Goal: Information Seeking & Learning: Learn about a topic

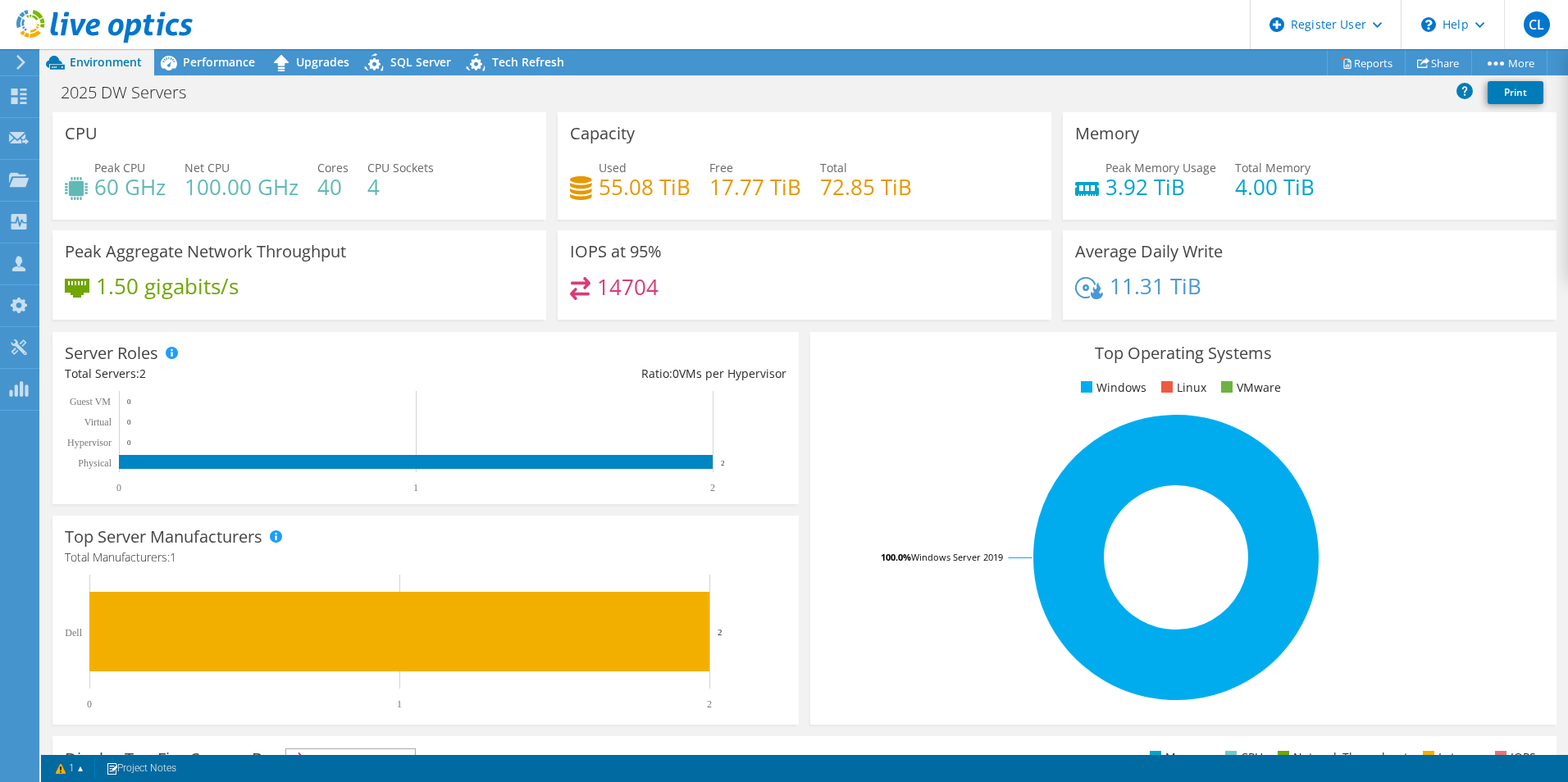
drag, startPoint x: 314, startPoint y: 111, endPoint x: 290, endPoint y: 125, distance: 27.8
click at [290, 125] on div "CPU Peak CPU 60 GHz Net CPU 100.00 GHz Cores 40 CPU Sockets 4" at bounding box center [299, 165] width 494 height 107
drag, startPoint x: 794, startPoint y: 246, endPoint x: 560, endPoint y: 313, distance: 243.4
click at [560, 313] on div "IOPS at 95% 14704" at bounding box center [804, 275] width 494 height 89
click at [202, 67] on span "Performance" at bounding box center [218, 61] width 72 height 15
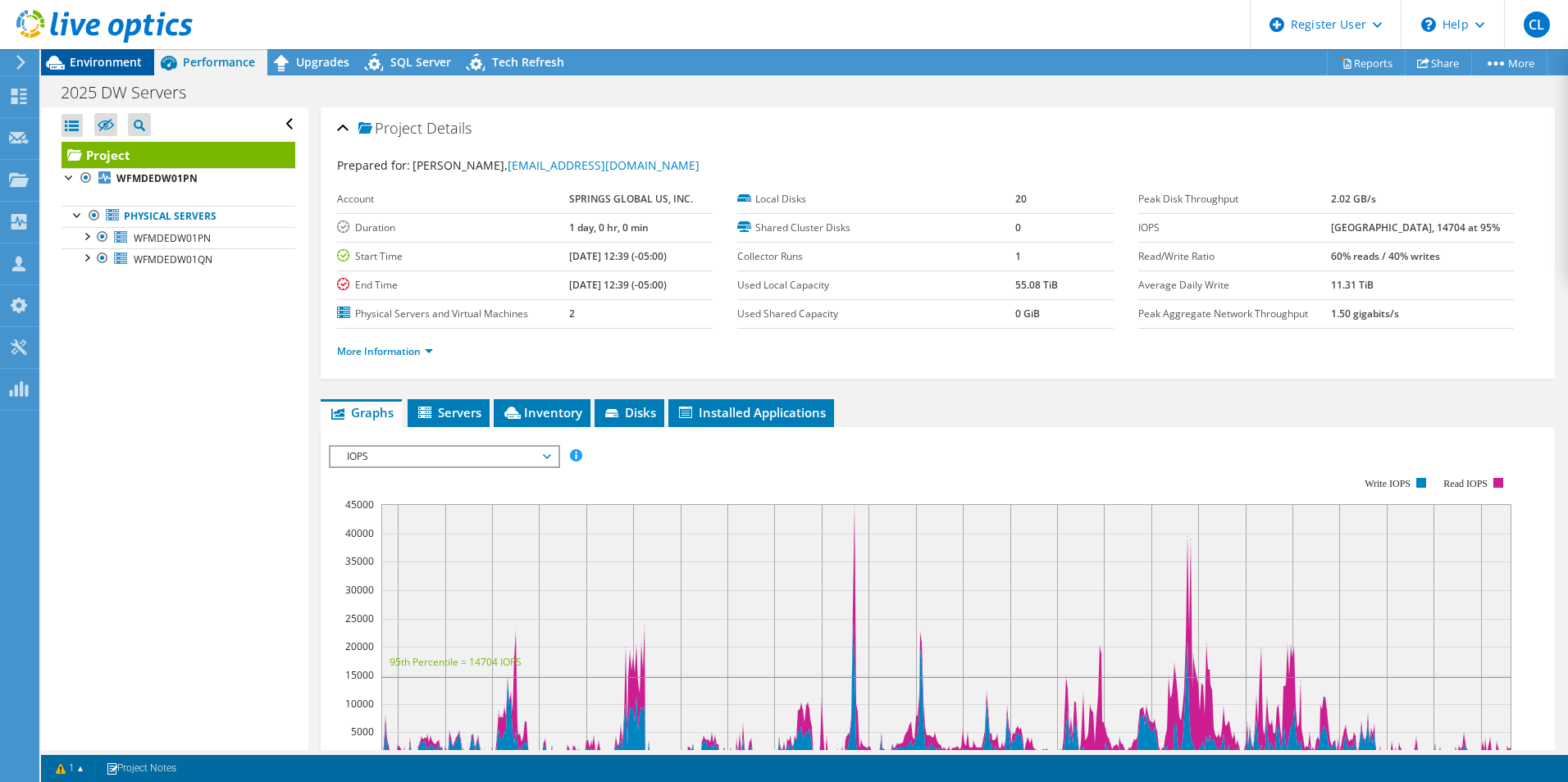
click at [146, 64] on div "Environment" at bounding box center [97, 62] width 113 height 26
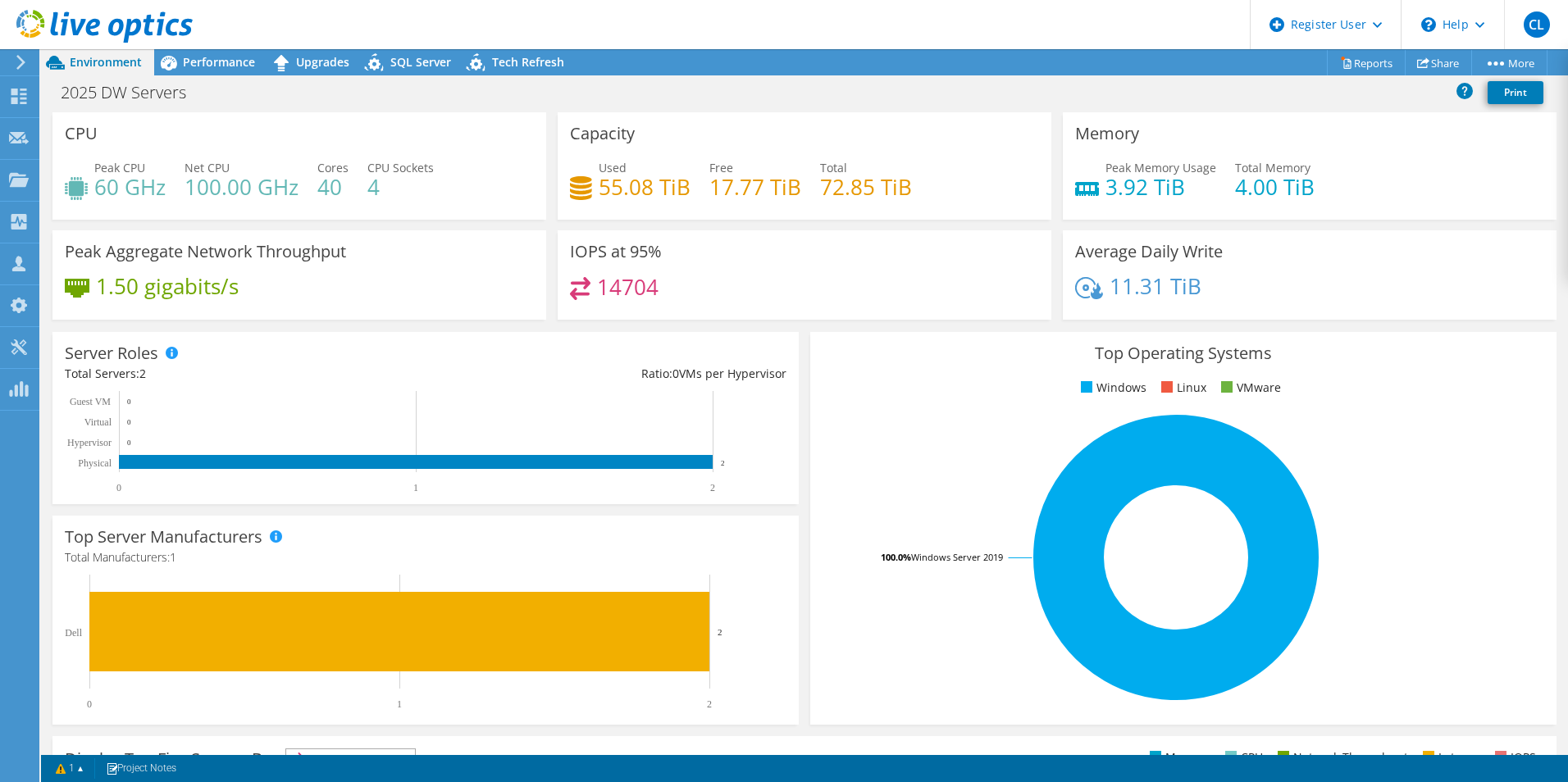
drag, startPoint x: 783, startPoint y: 133, endPoint x: 688, endPoint y: 104, distance: 99.3
click at [688, 104] on div "2025 DW Servers Print" at bounding box center [804, 92] width 1526 height 30
click at [203, 58] on span "Performance" at bounding box center [218, 61] width 72 height 15
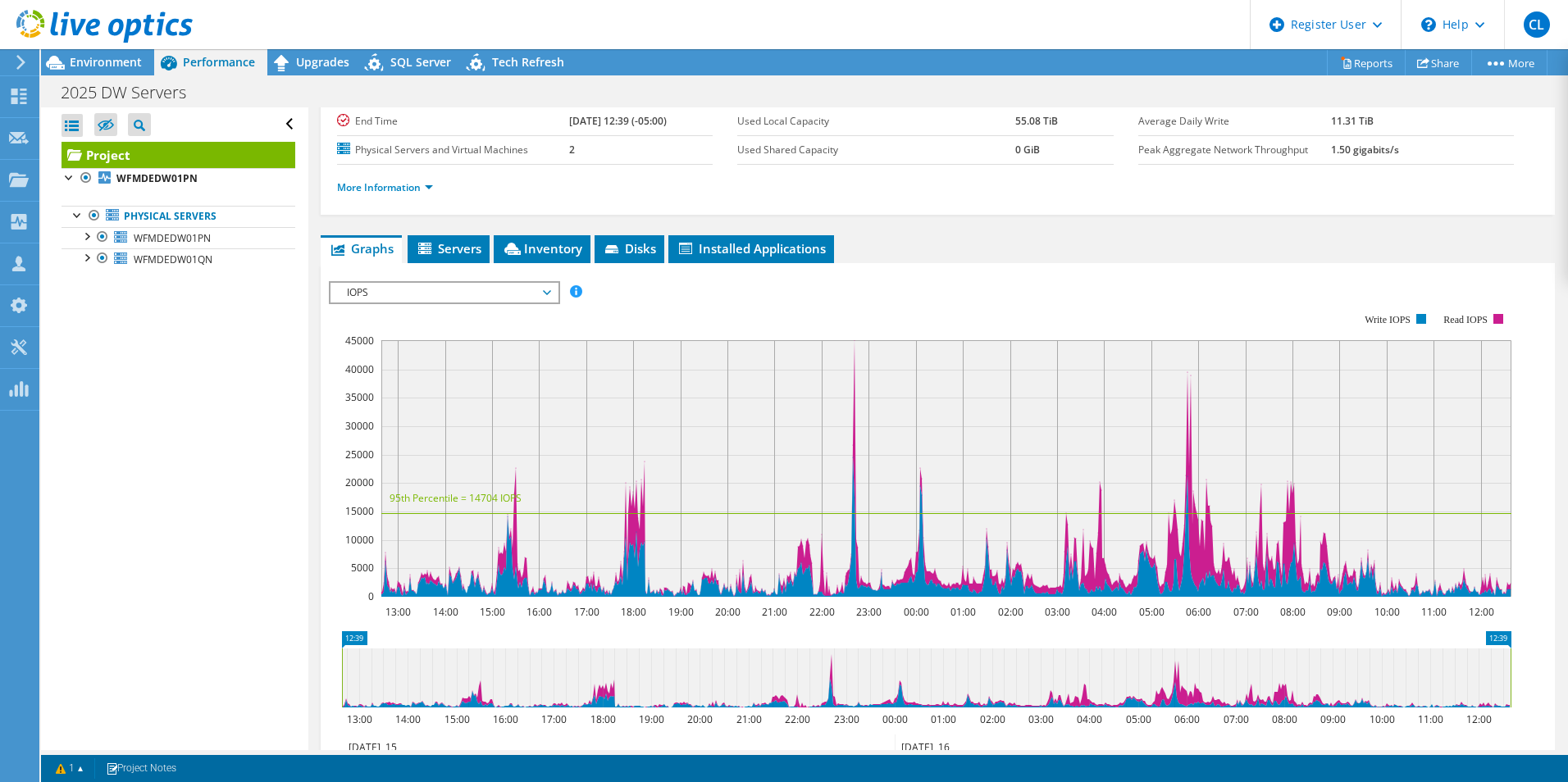
scroll to position [82, 0]
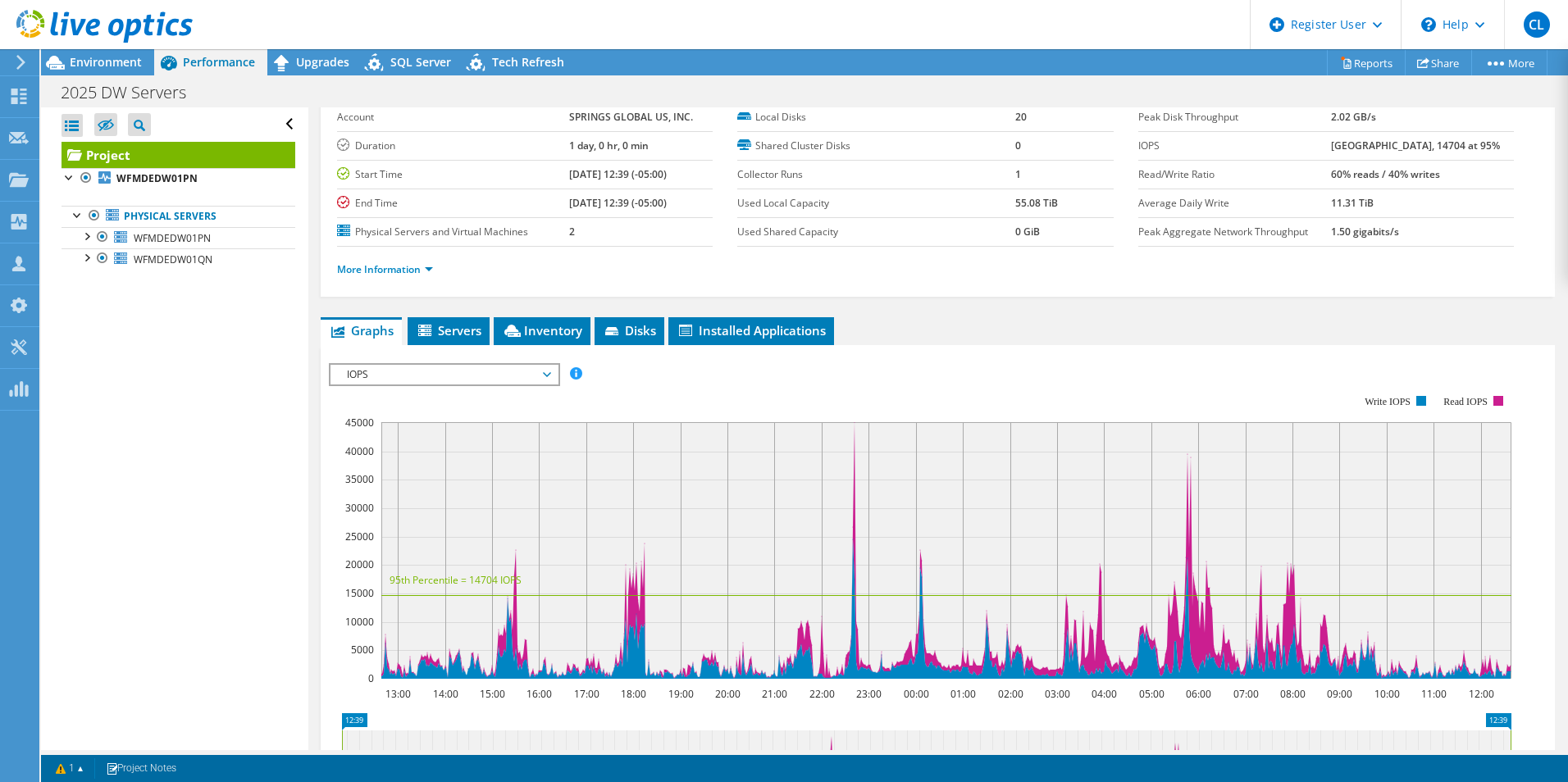
drag, startPoint x: 947, startPoint y: 288, endPoint x: 858, endPoint y: 283, distance: 89.1
click at [858, 283] on div "More Information" at bounding box center [937, 269] width 1201 height 45
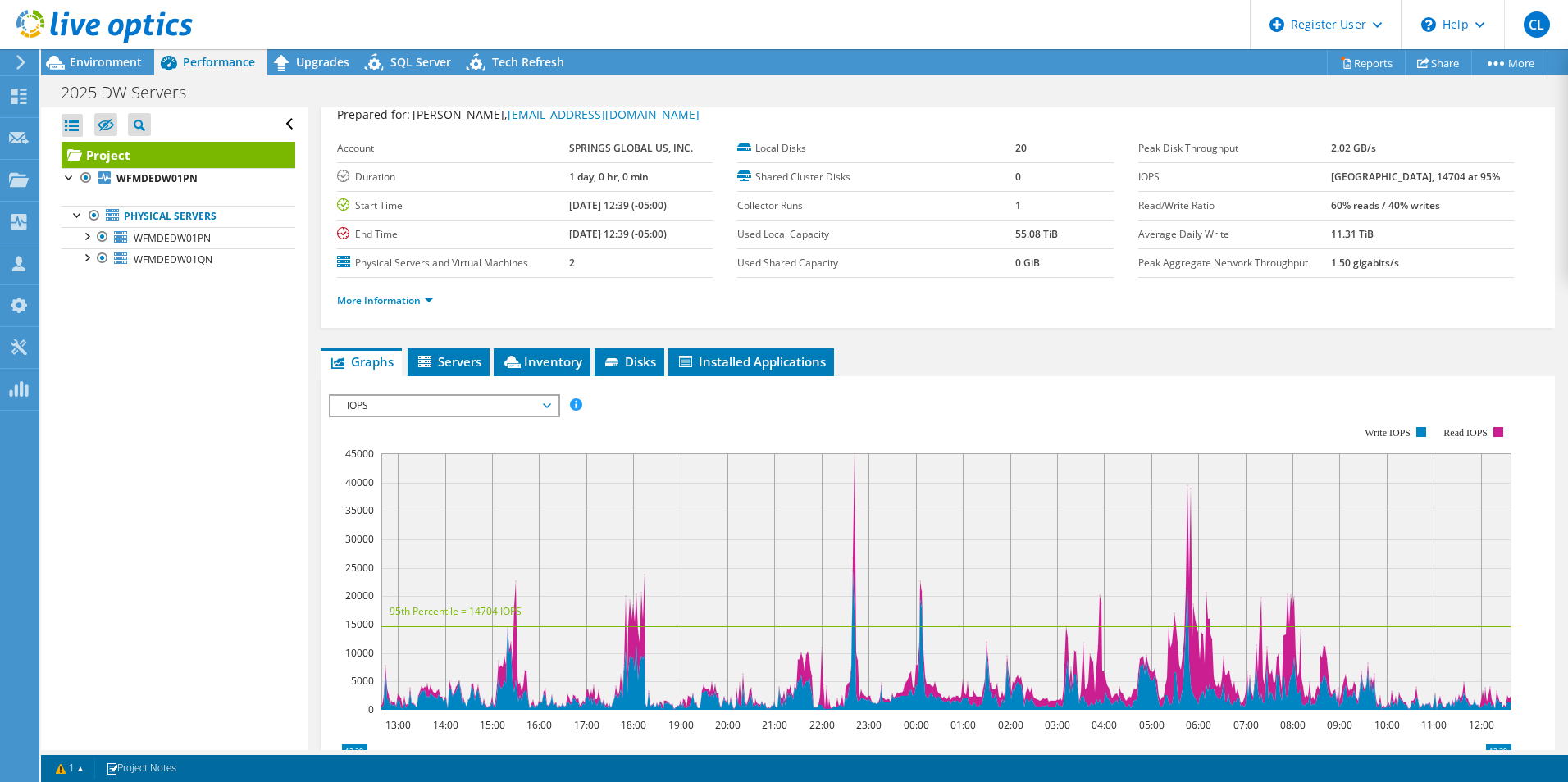
scroll to position [0, 0]
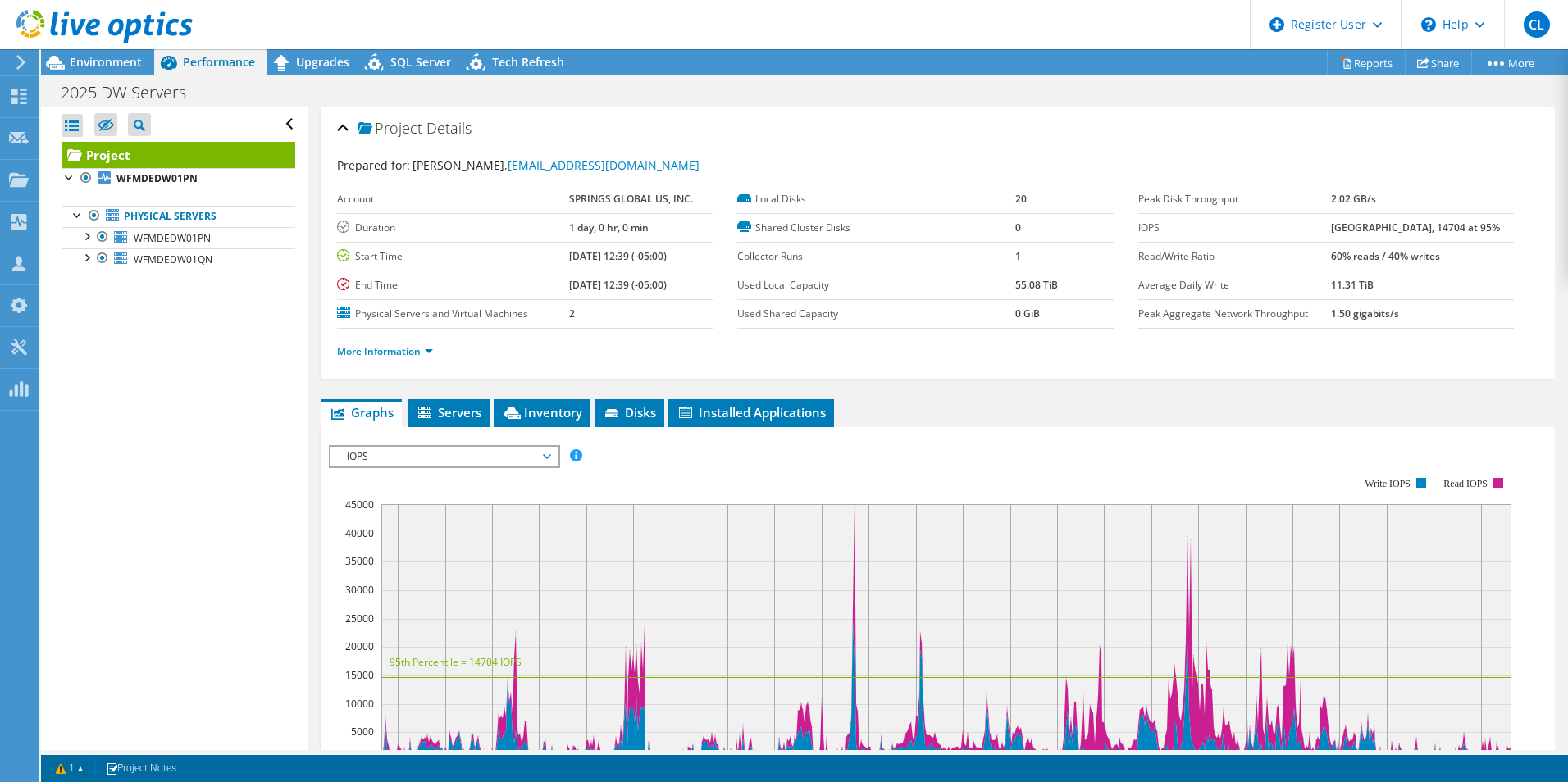
drag, startPoint x: 799, startPoint y: 304, endPoint x: 735, endPoint y: 118, distance: 196.7
click at [735, 118] on div "Project Details" at bounding box center [937, 129] width 1201 height 35
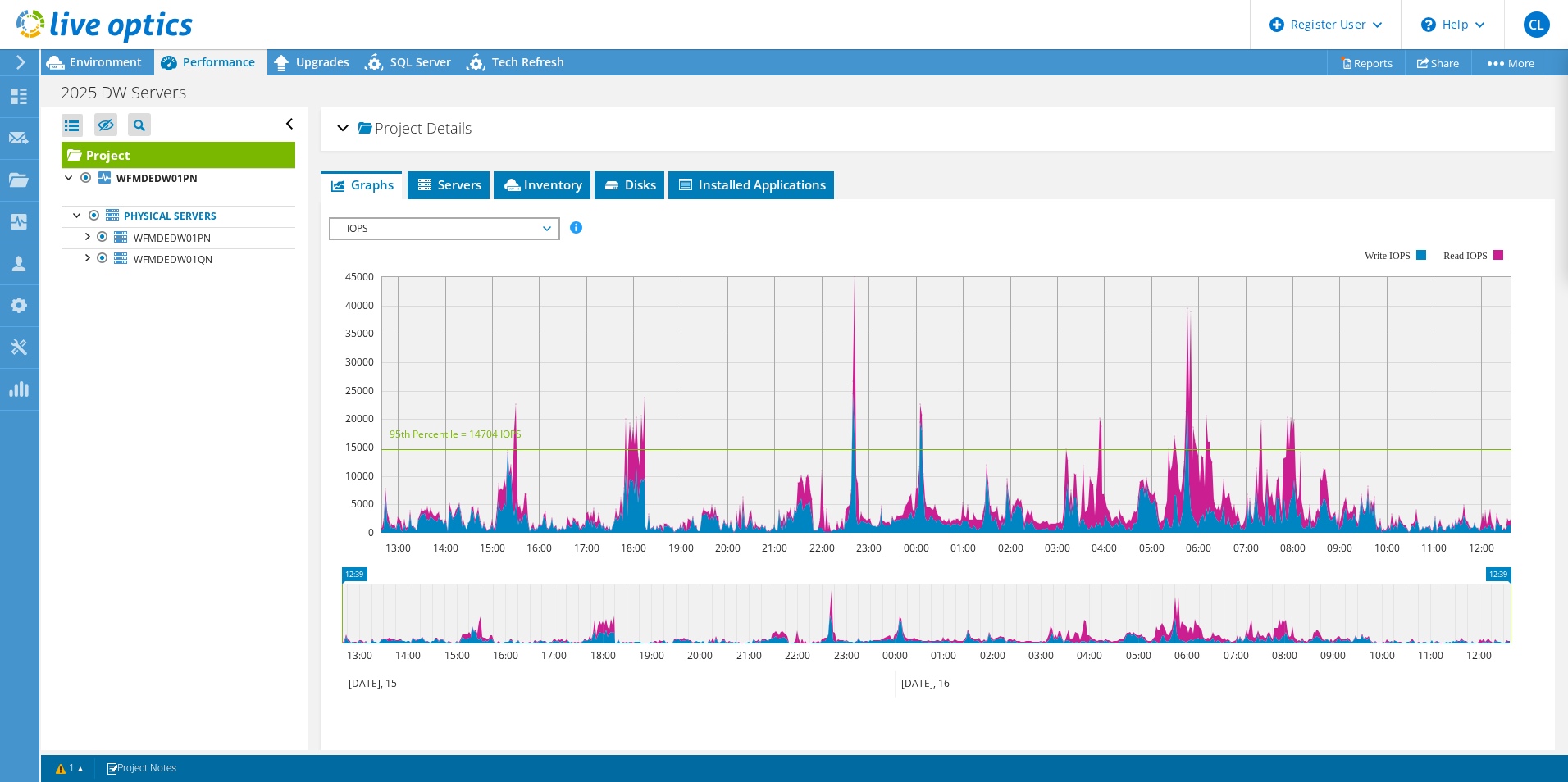
click at [510, 131] on div "Project Details" at bounding box center [937, 129] width 1201 height 35
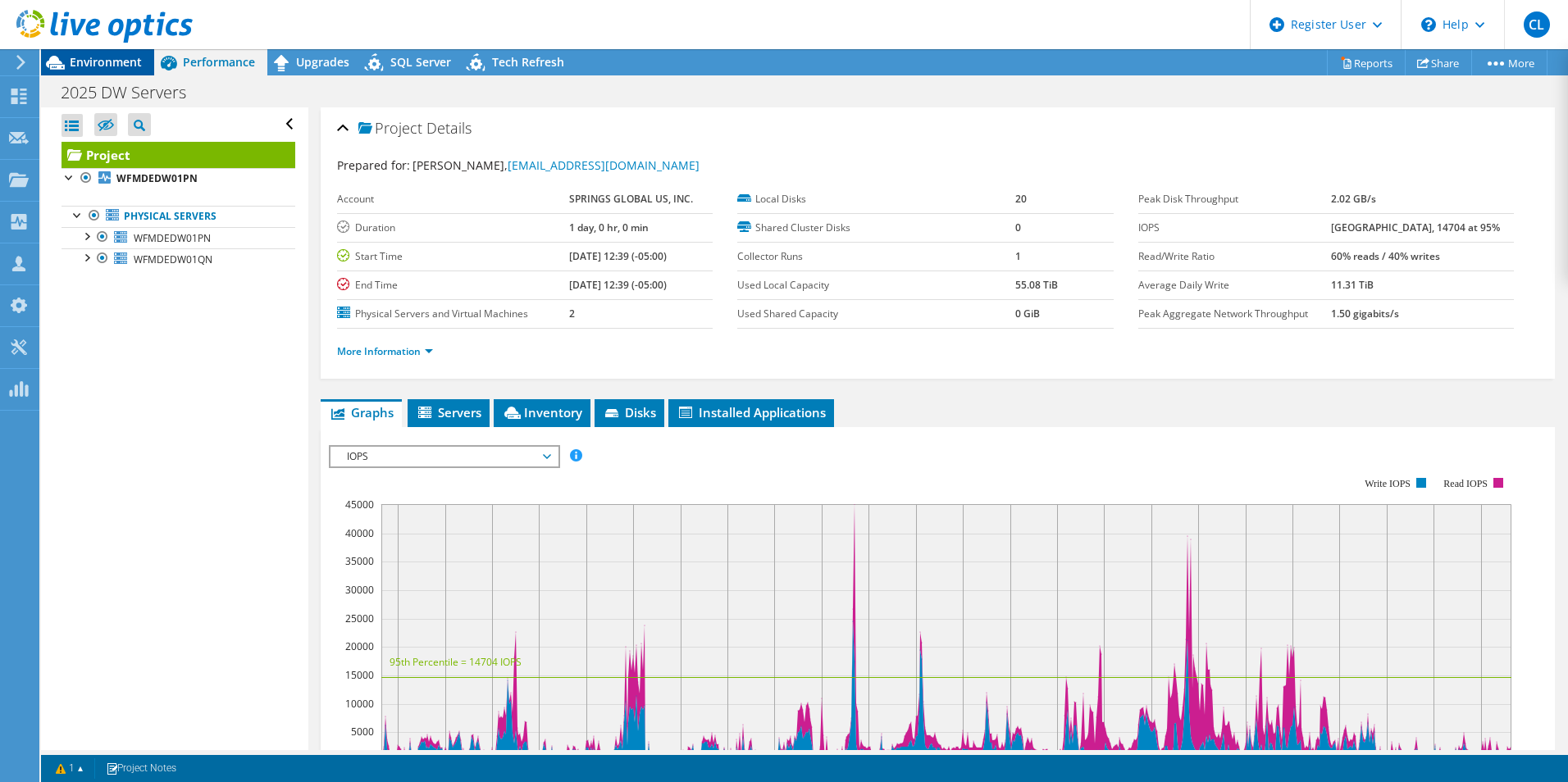
click at [122, 64] on span "Environment" at bounding box center [106, 61] width 72 height 15
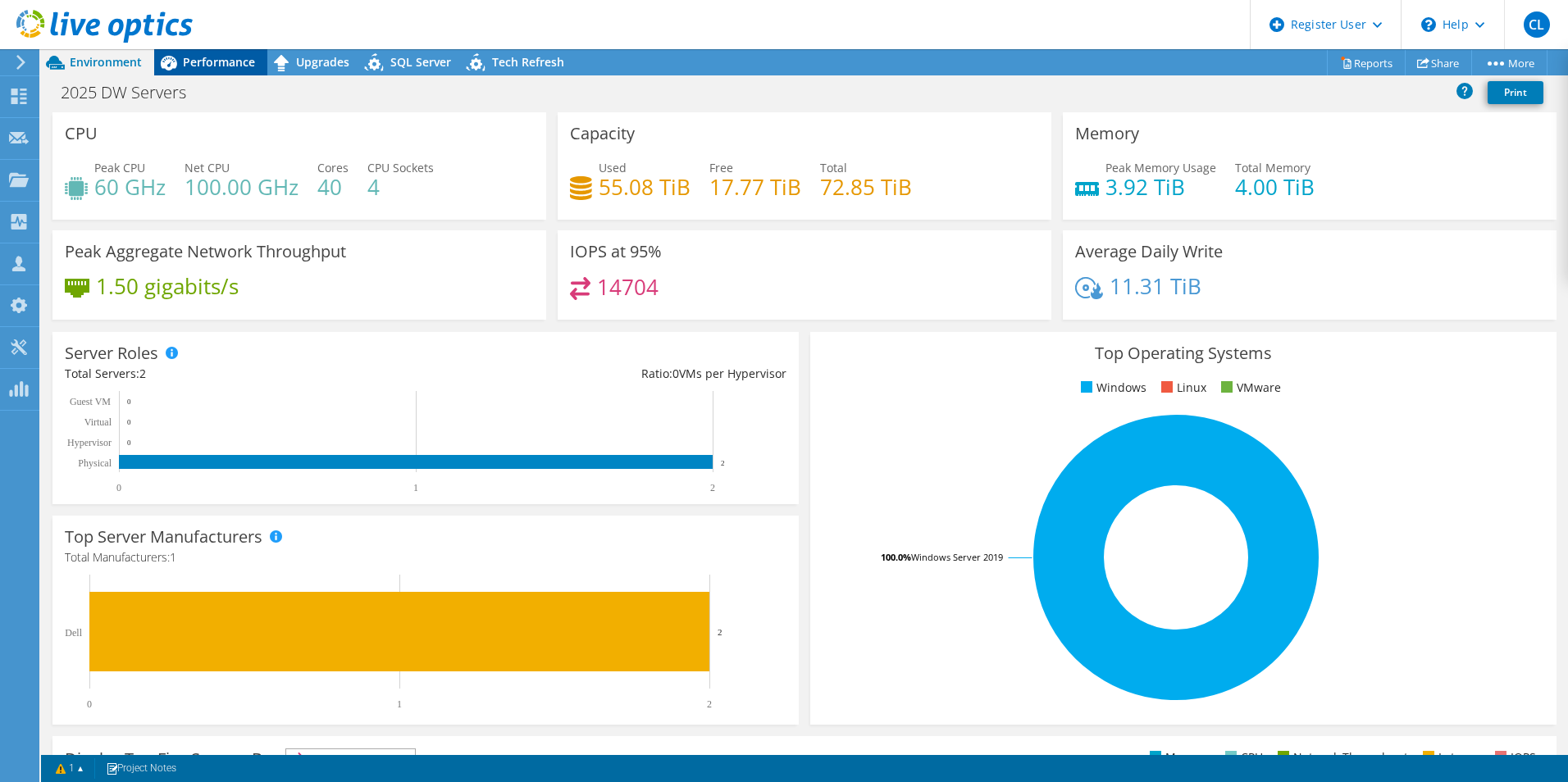
click at [237, 60] on span "Performance" at bounding box center [218, 61] width 72 height 15
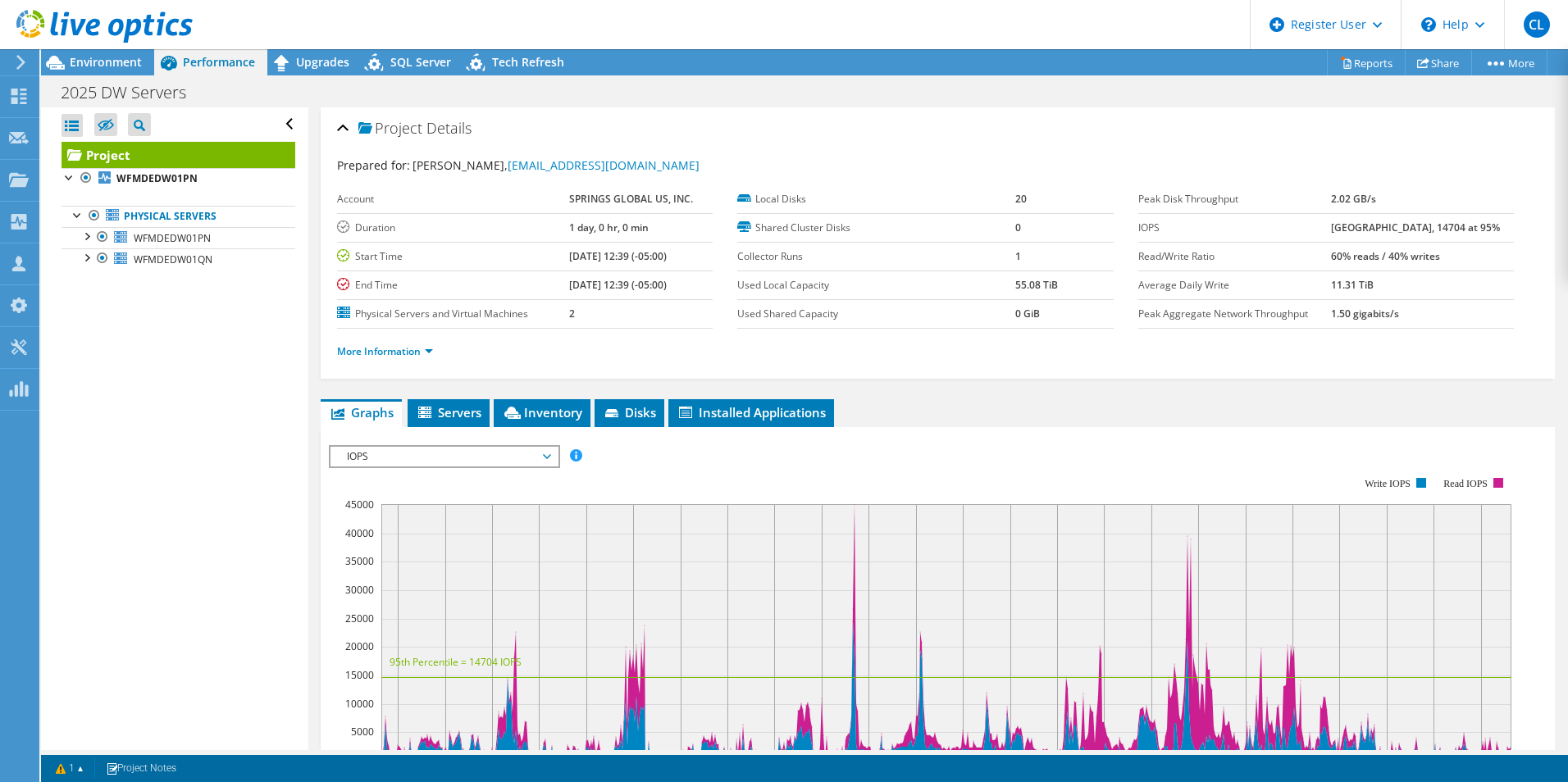
drag, startPoint x: 921, startPoint y: 100, endPoint x: 869, endPoint y: 121, distance: 56.1
click at [869, 121] on div "Project Details" at bounding box center [937, 129] width 1201 height 35
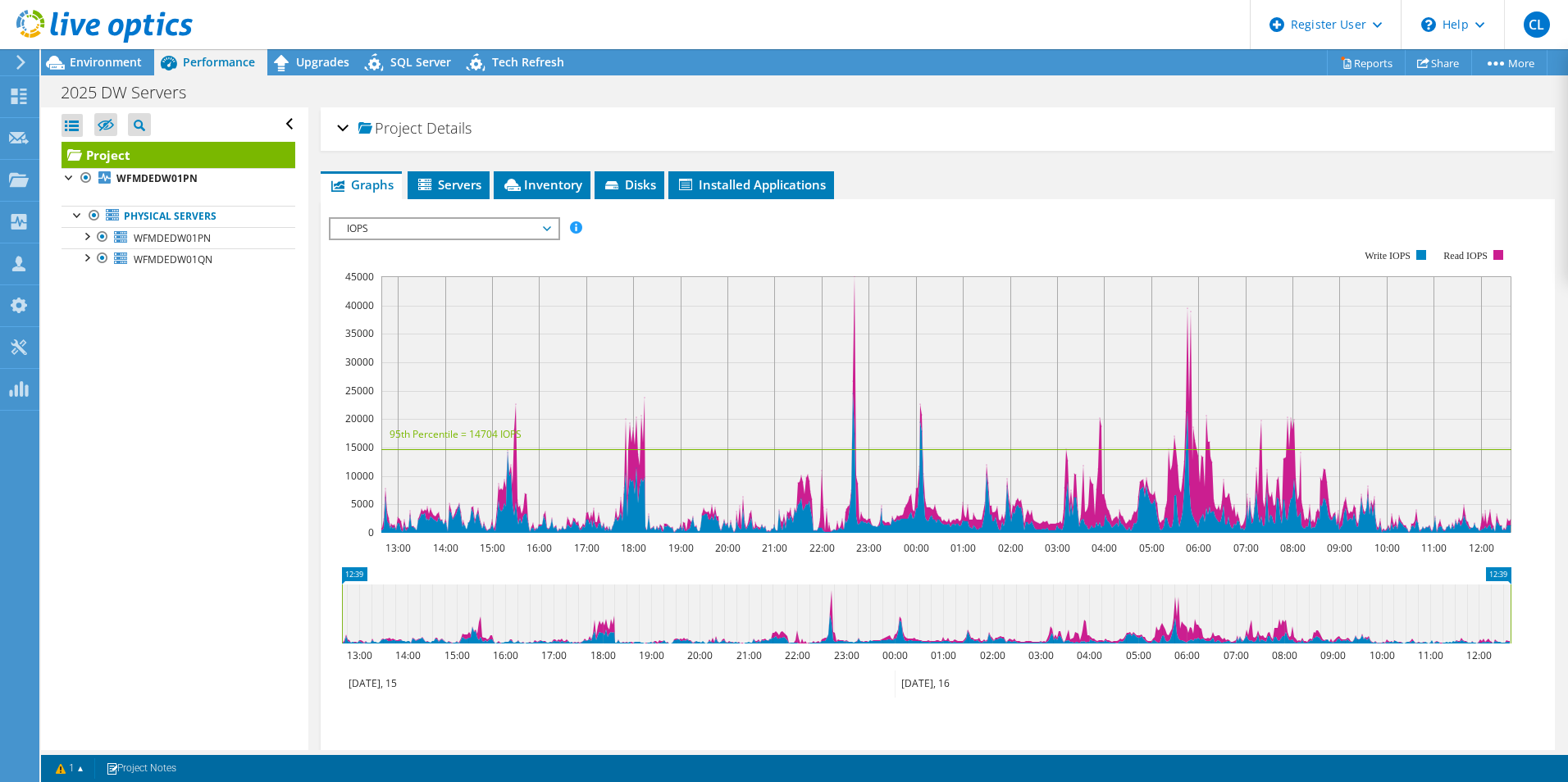
drag, startPoint x: 858, startPoint y: 121, endPoint x: 750, endPoint y: 140, distance: 109.7
click at [750, 140] on div "Project Details" at bounding box center [937, 129] width 1201 height 35
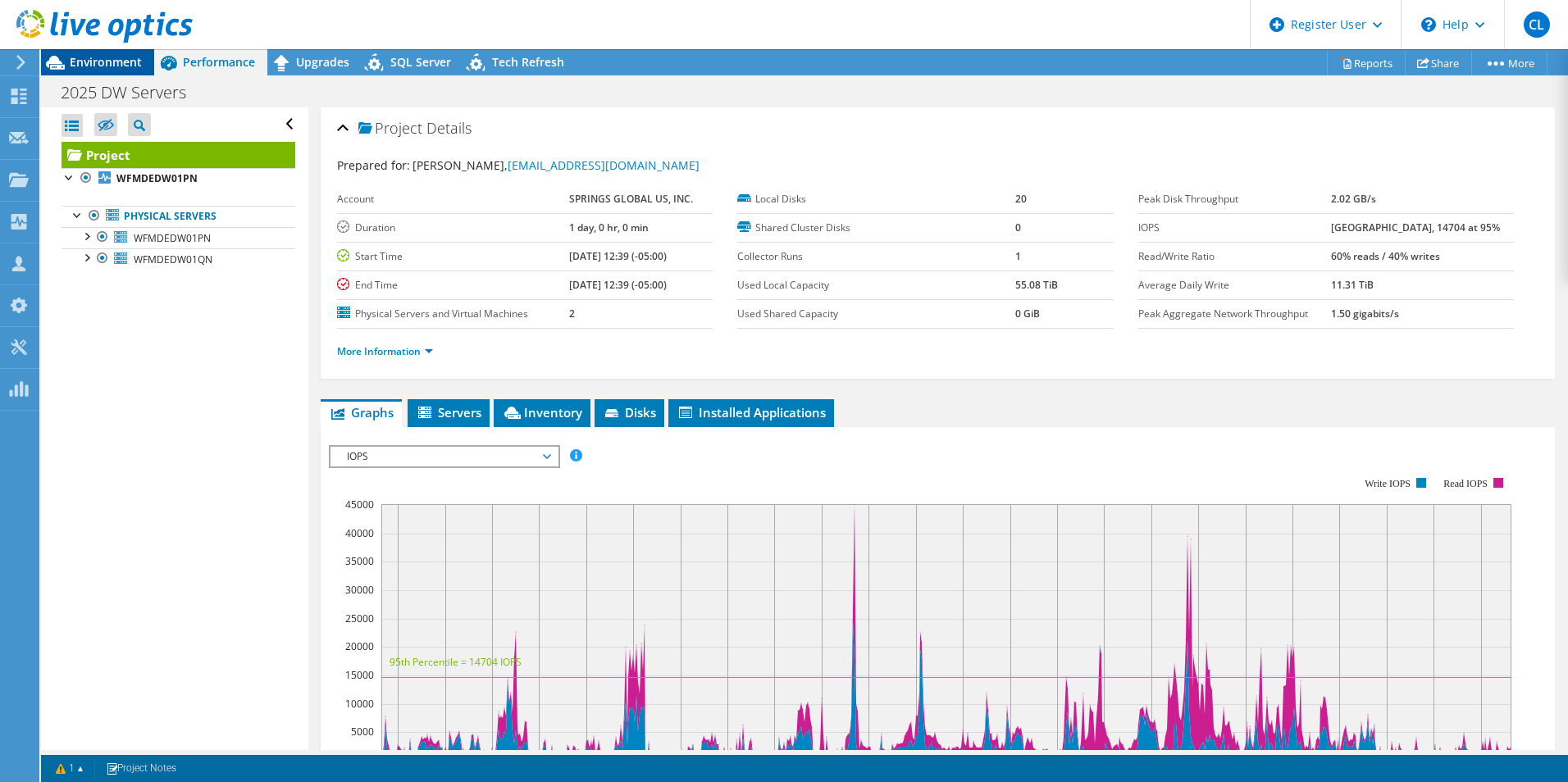
click at [116, 67] on span "Environment" at bounding box center [106, 61] width 72 height 15
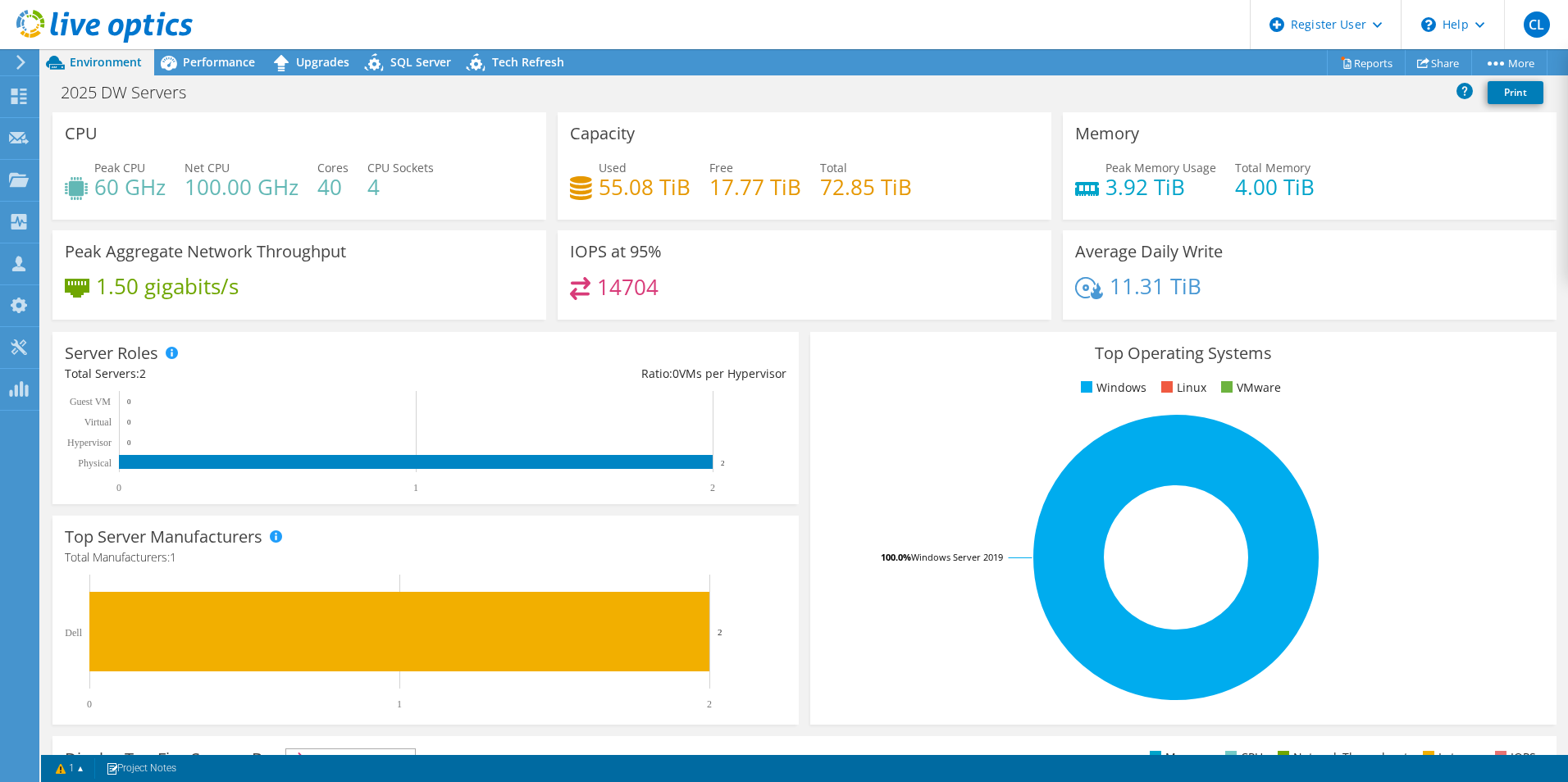
drag, startPoint x: 719, startPoint y: 166, endPoint x: 662, endPoint y: 166, distance: 57.0
click at [662, 166] on div "Used 55.08 TiB" at bounding box center [644, 177] width 92 height 37
drag, startPoint x: 778, startPoint y: 55, endPoint x: 761, endPoint y: 63, distance: 18.8
drag, startPoint x: 761, startPoint y: 63, endPoint x: 656, endPoint y: 50, distance: 105.8
click at [656, 50] on div "Project Actions Project Actions Reports Share More" at bounding box center [804, 62] width 1526 height 26
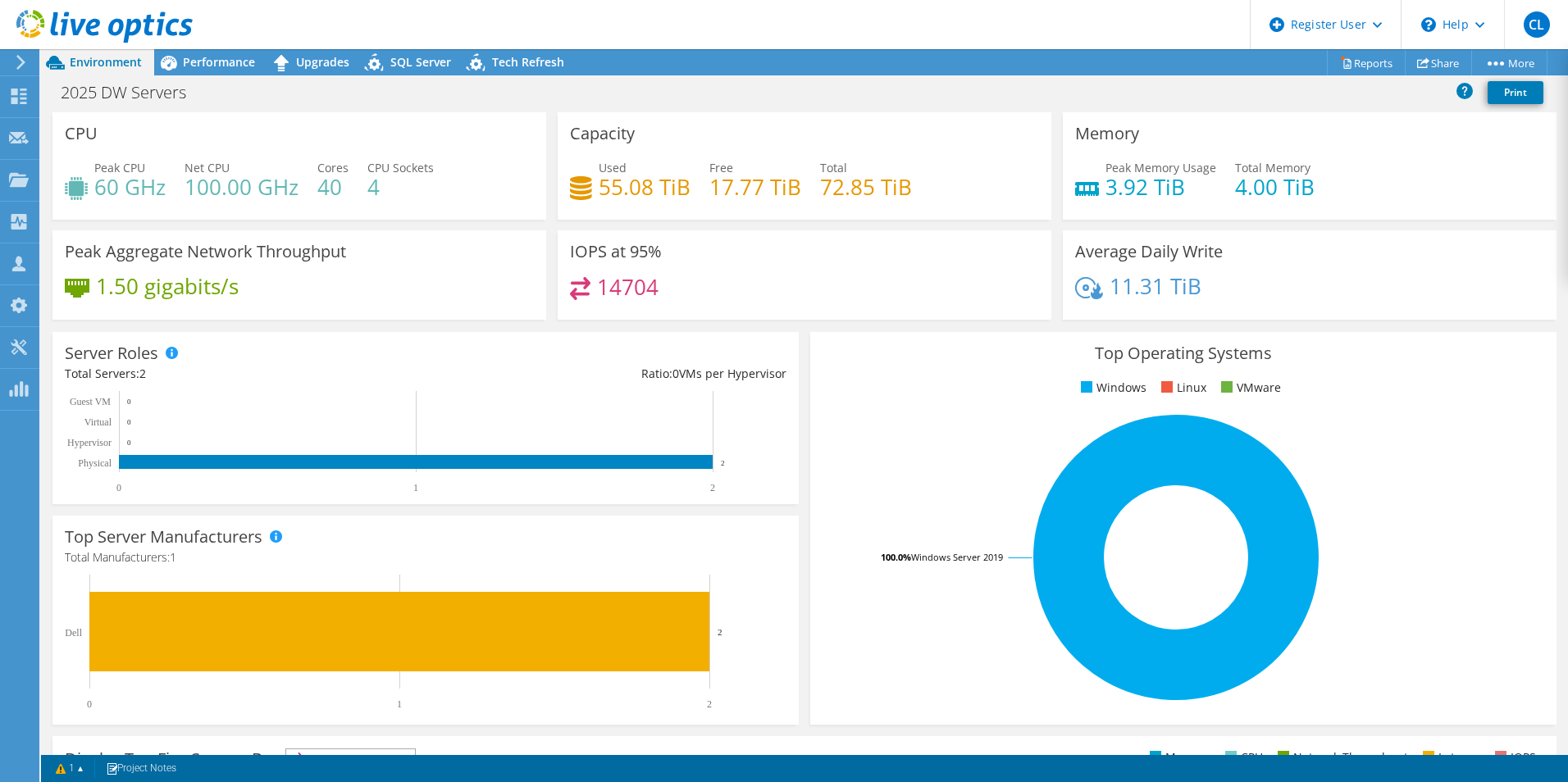
drag, startPoint x: 658, startPoint y: 50, endPoint x: 645, endPoint y: 54, distance: 13.6
click at [645, 54] on div "Project Actions Project Actions Reports Share More" at bounding box center [804, 62] width 1526 height 26
click at [181, 67] on icon at bounding box center [168, 63] width 29 height 29
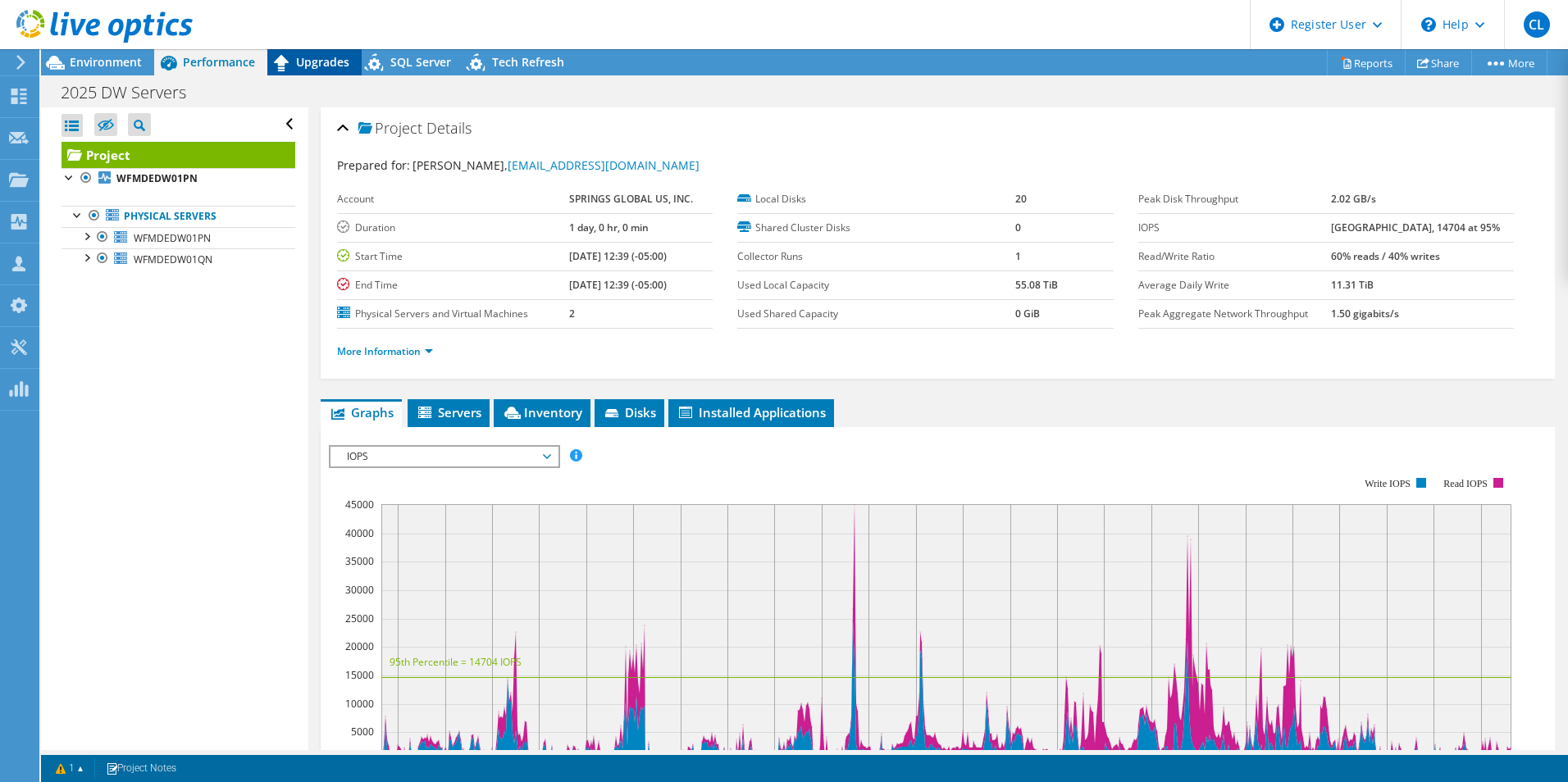
click at [314, 71] on div "Upgrades" at bounding box center [315, 62] width 95 height 26
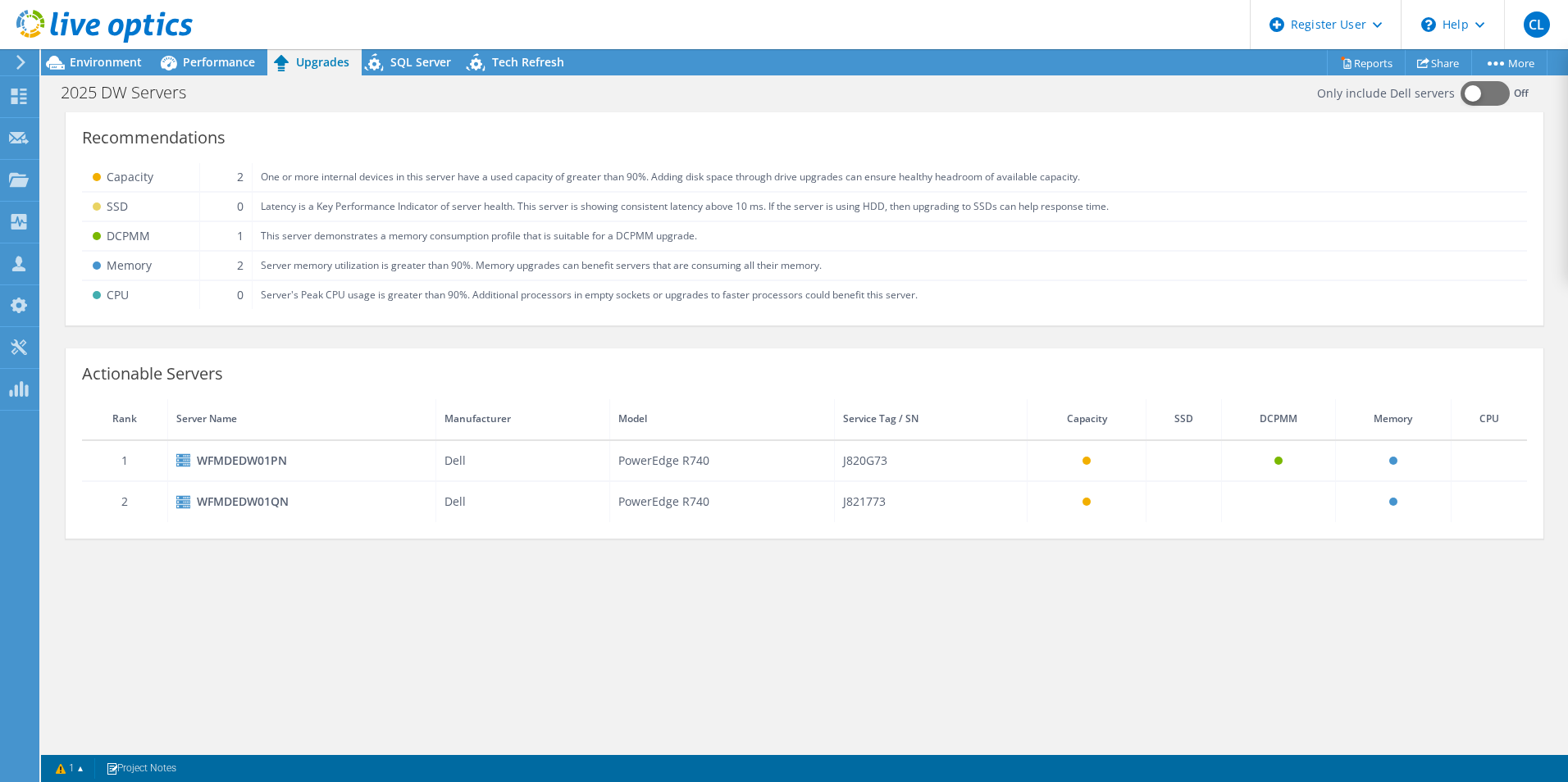
drag, startPoint x: 345, startPoint y: 117, endPoint x: 311, endPoint y: 155, distance: 51.0
click at [311, 155] on div "Recommendations Capacity 2 One or more internal devices in this server have a u…" at bounding box center [804, 222] width 1477 height 206
click at [119, 53] on div at bounding box center [96, 27] width 193 height 55
click at [119, 59] on span "Environment" at bounding box center [106, 61] width 72 height 15
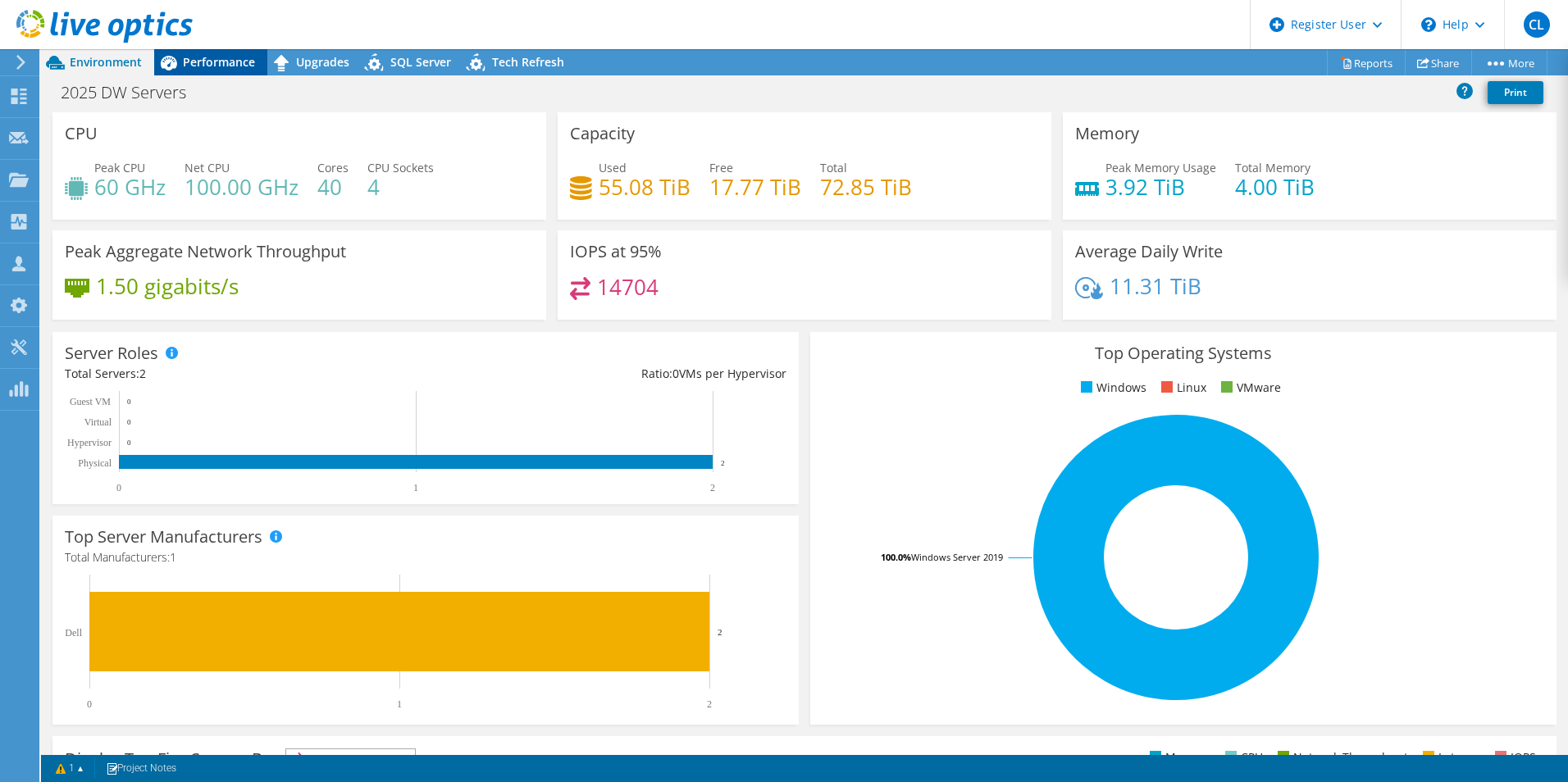
click at [198, 69] on span "Performance" at bounding box center [218, 61] width 72 height 15
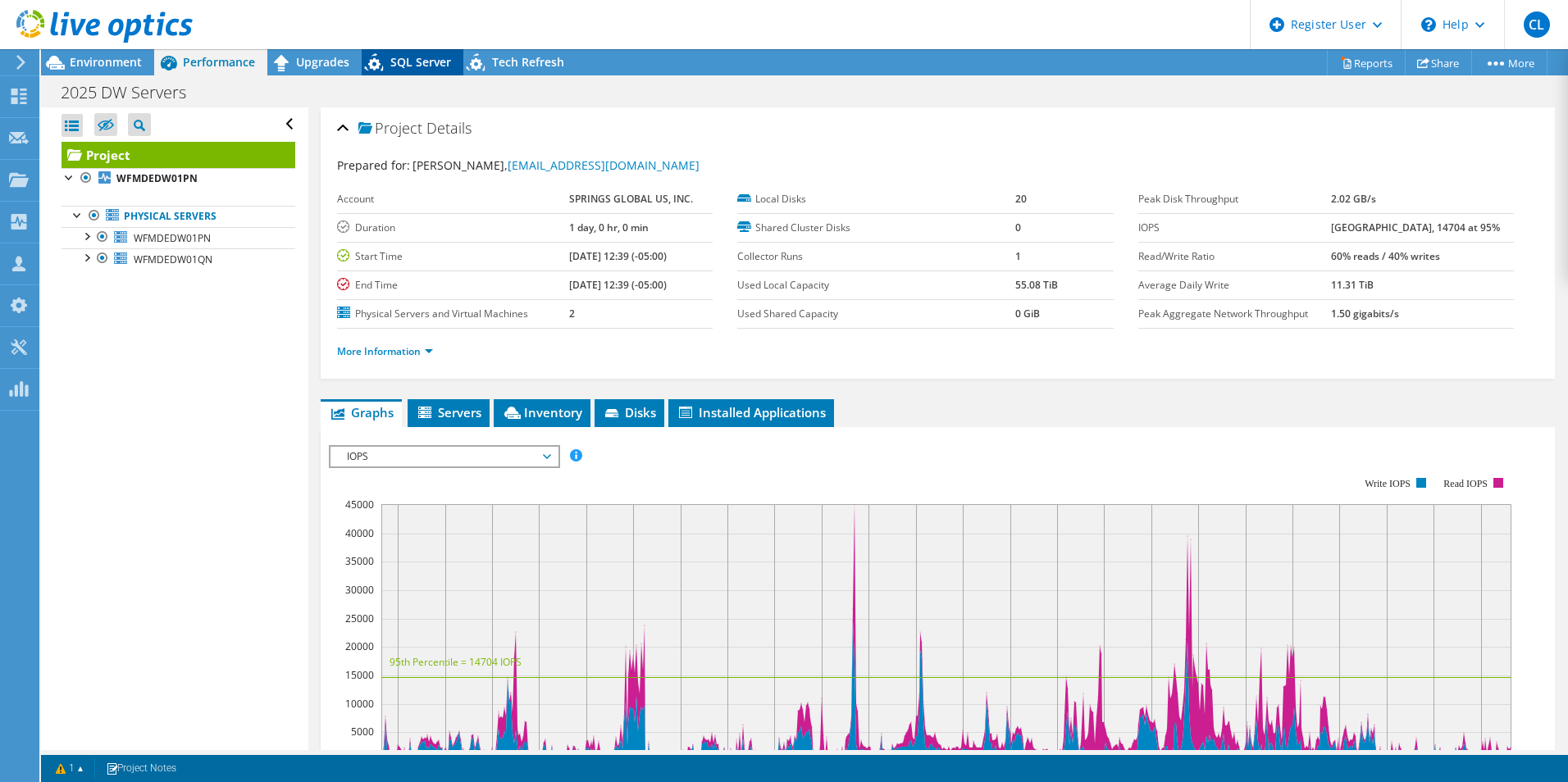
click at [429, 54] on span "SQL Server" at bounding box center [420, 61] width 61 height 15
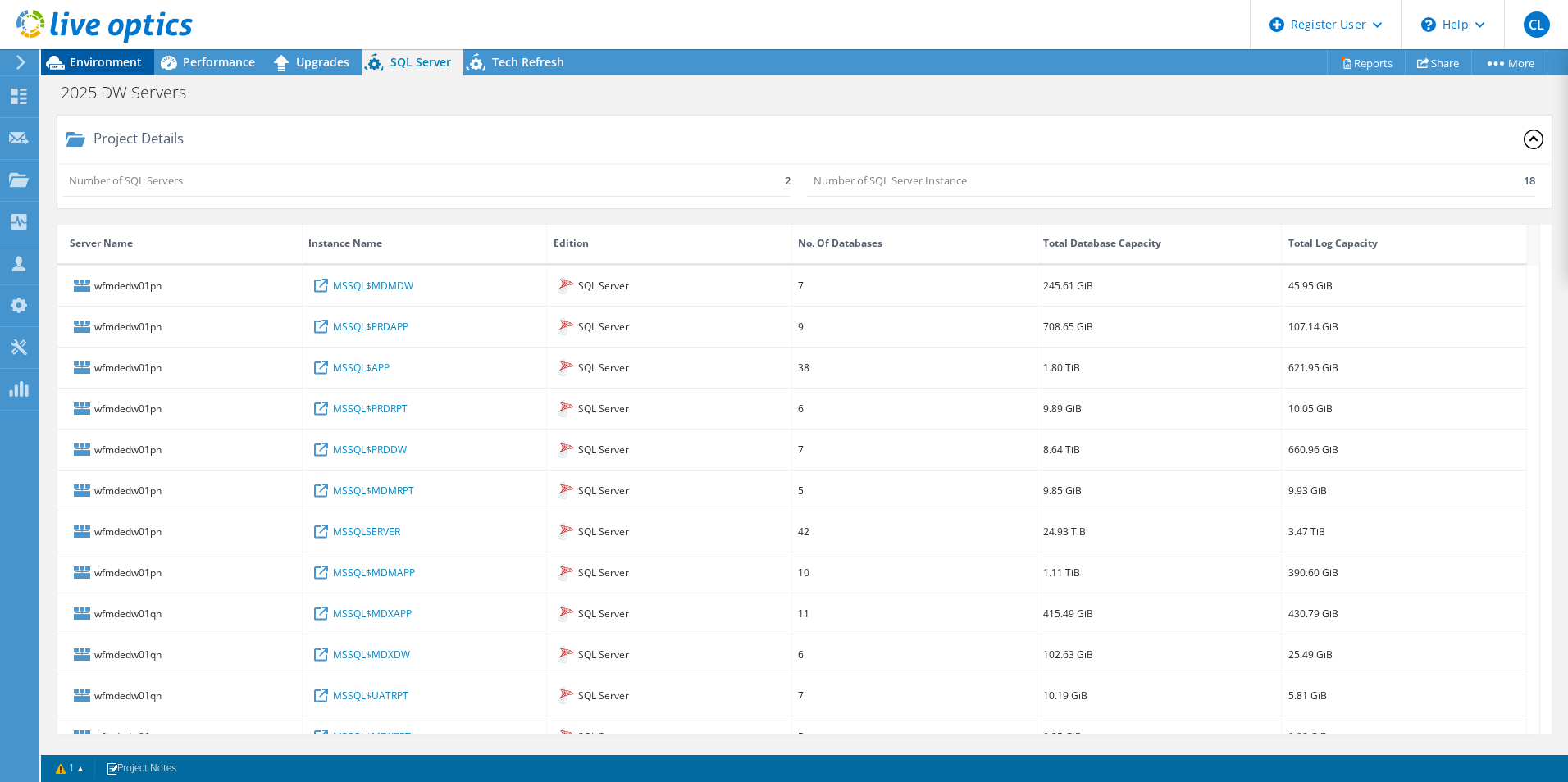
click at [83, 65] on span "Environment" at bounding box center [106, 61] width 72 height 15
